Goal: Check status: Check status

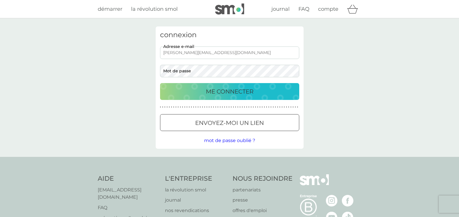
type input "[PERSON_NAME][EMAIL_ADDRESS][DOMAIN_NAME]"
click at [227, 93] on p "ME CONNECTER" at bounding box center [230, 91] width 48 height 9
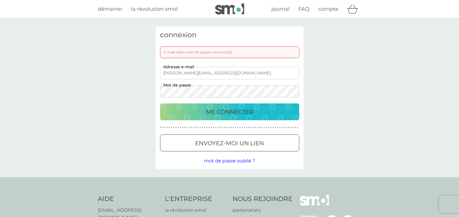
click at [235, 116] on p "ME CONNECTER" at bounding box center [230, 111] width 48 height 9
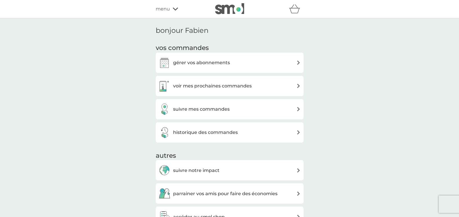
click at [224, 110] on h3 "suivre mes commandes" at bounding box center [201, 109] width 57 height 8
